Goal: Check status: Check status

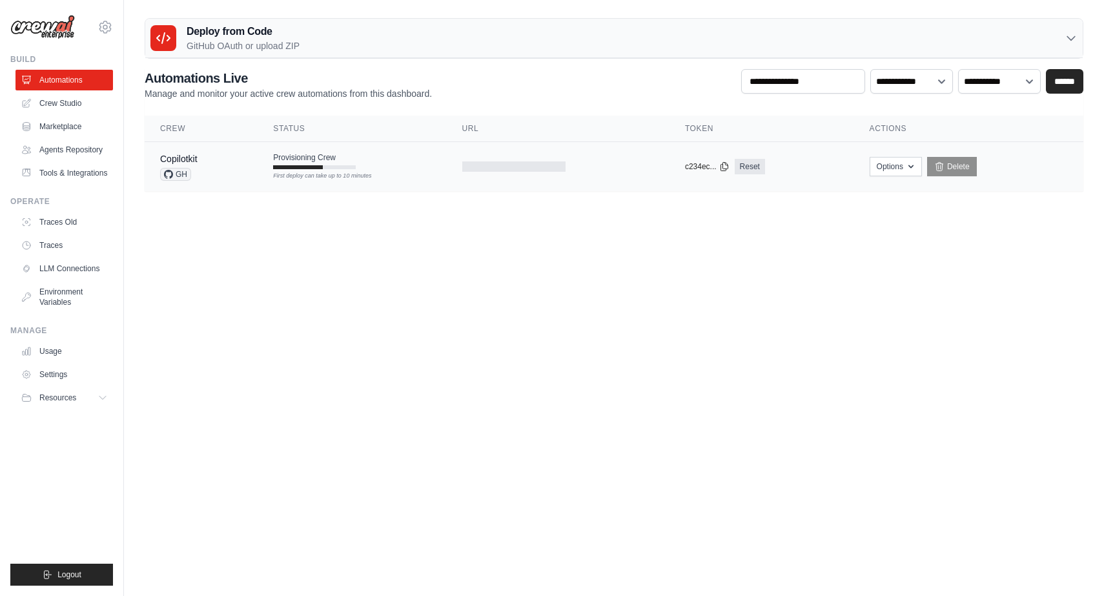
click at [285, 162] on span "Provisioning Crew" at bounding box center [304, 157] width 63 height 10
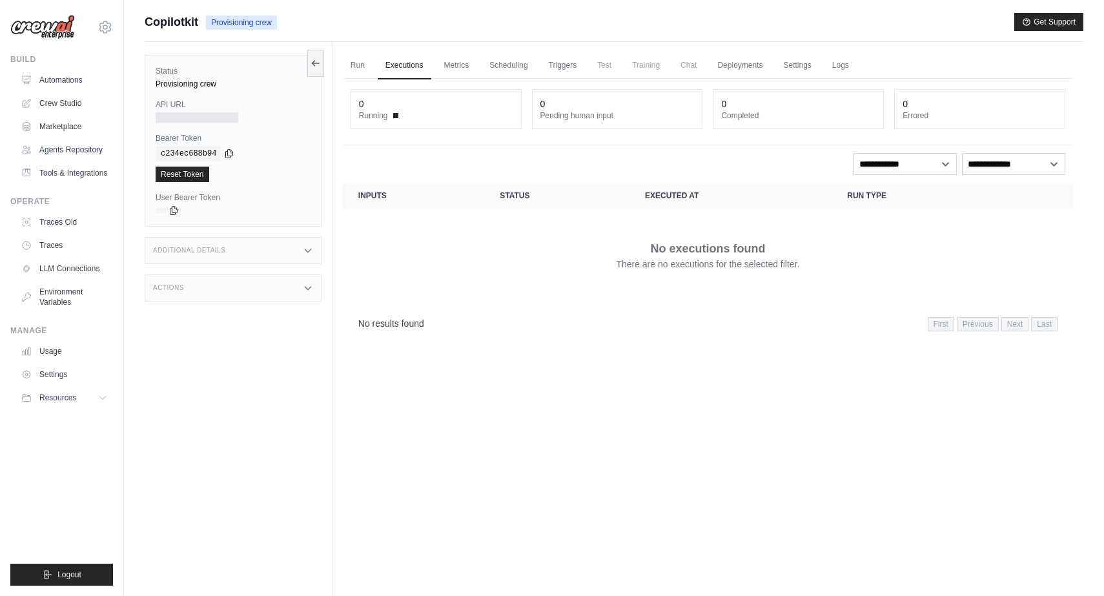
click at [229, 159] on div "c234ec688b94" at bounding box center [233, 153] width 155 height 15
click at [229, 154] on icon at bounding box center [229, 153] width 10 height 10
